Goal: Navigation & Orientation: Find specific page/section

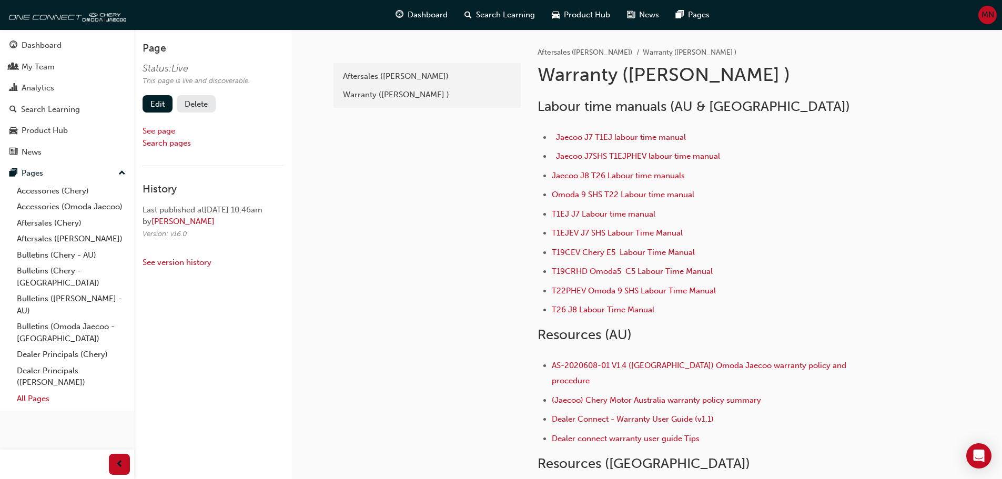
click at [36, 391] on link "All Pages" at bounding box center [71, 399] width 117 height 16
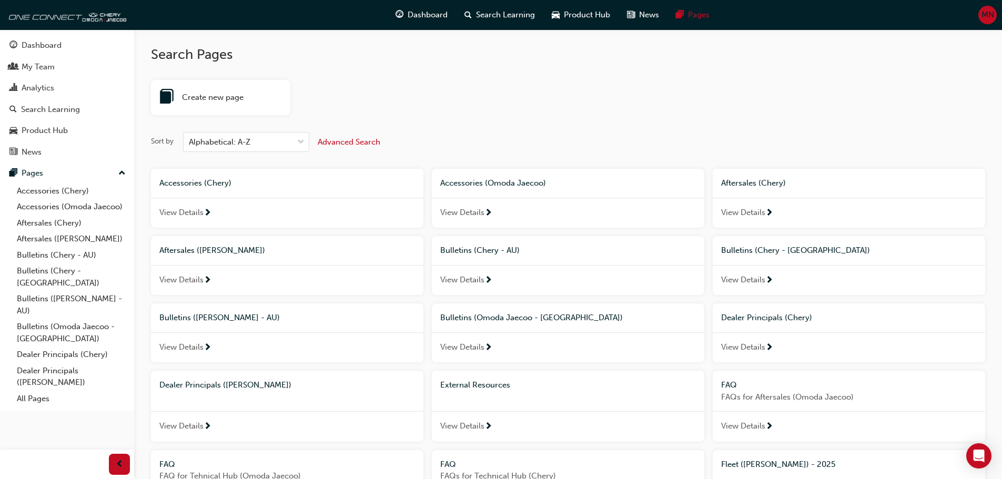
click at [501, 396] on div "External Resources" at bounding box center [568, 385] width 272 height 29
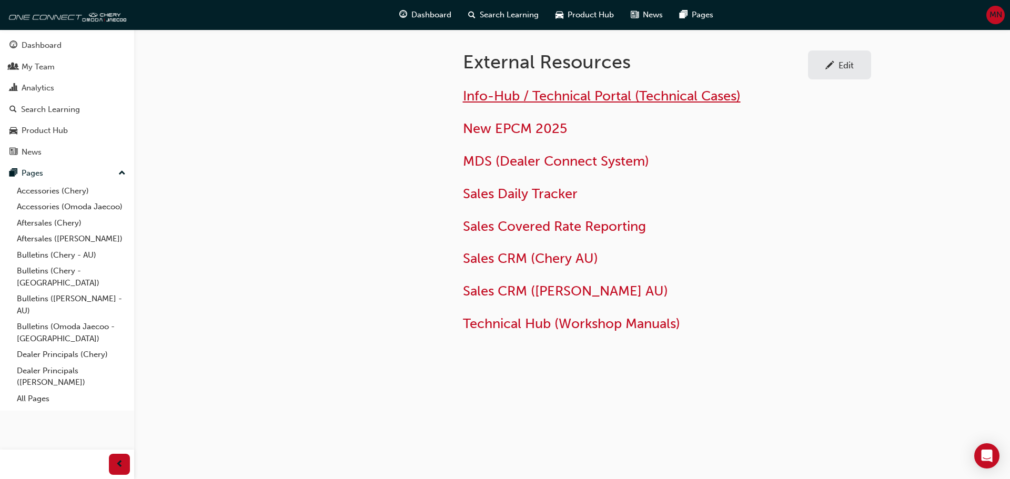
click at [504, 93] on span "Info-Hub / Technical Portal (Technical Cases)" at bounding box center [602, 96] width 278 height 16
